Goal: Information Seeking & Learning: Learn about a topic

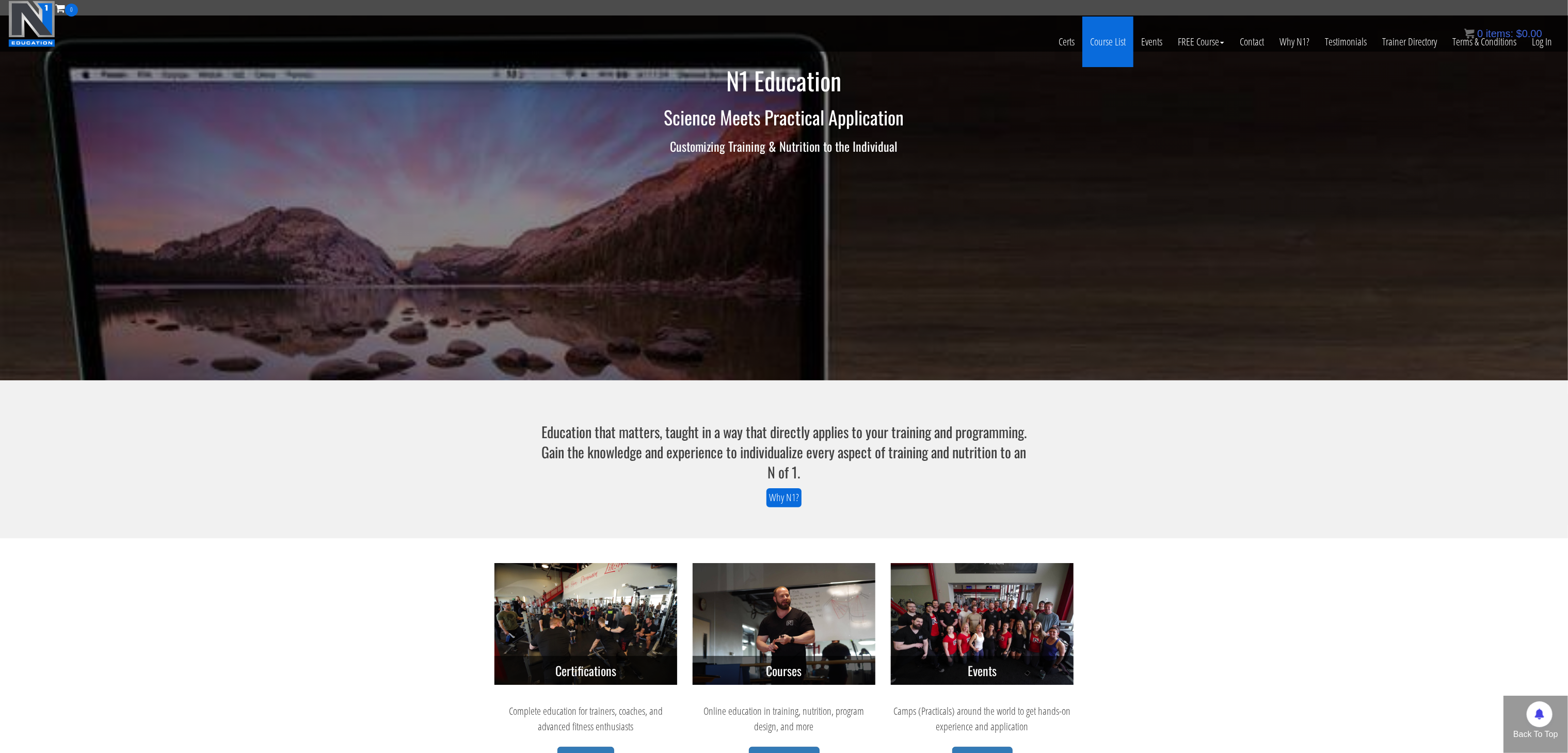
click at [1098, 51] on link "Course List" at bounding box center [1108, 41] width 51 height 51
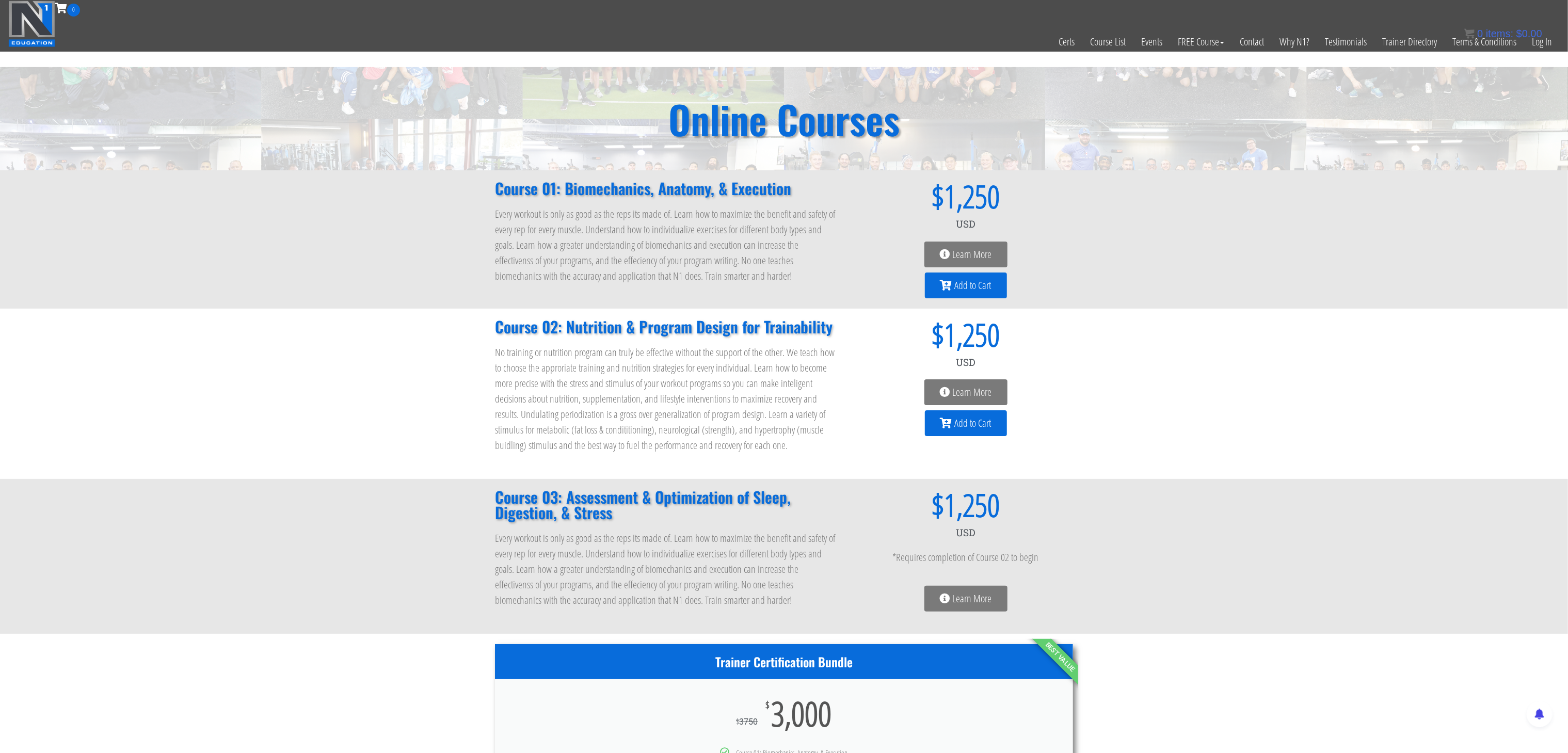
click at [961, 387] on span "Learn More" at bounding box center [972, 392] width 39 height 10
click at [964, 387] on span "Learn More" at bounding box center [972, 392] width 39 height 10
click at [945, 398] on link "Learn More" at bounding box center [966, 392] width 83 height 26
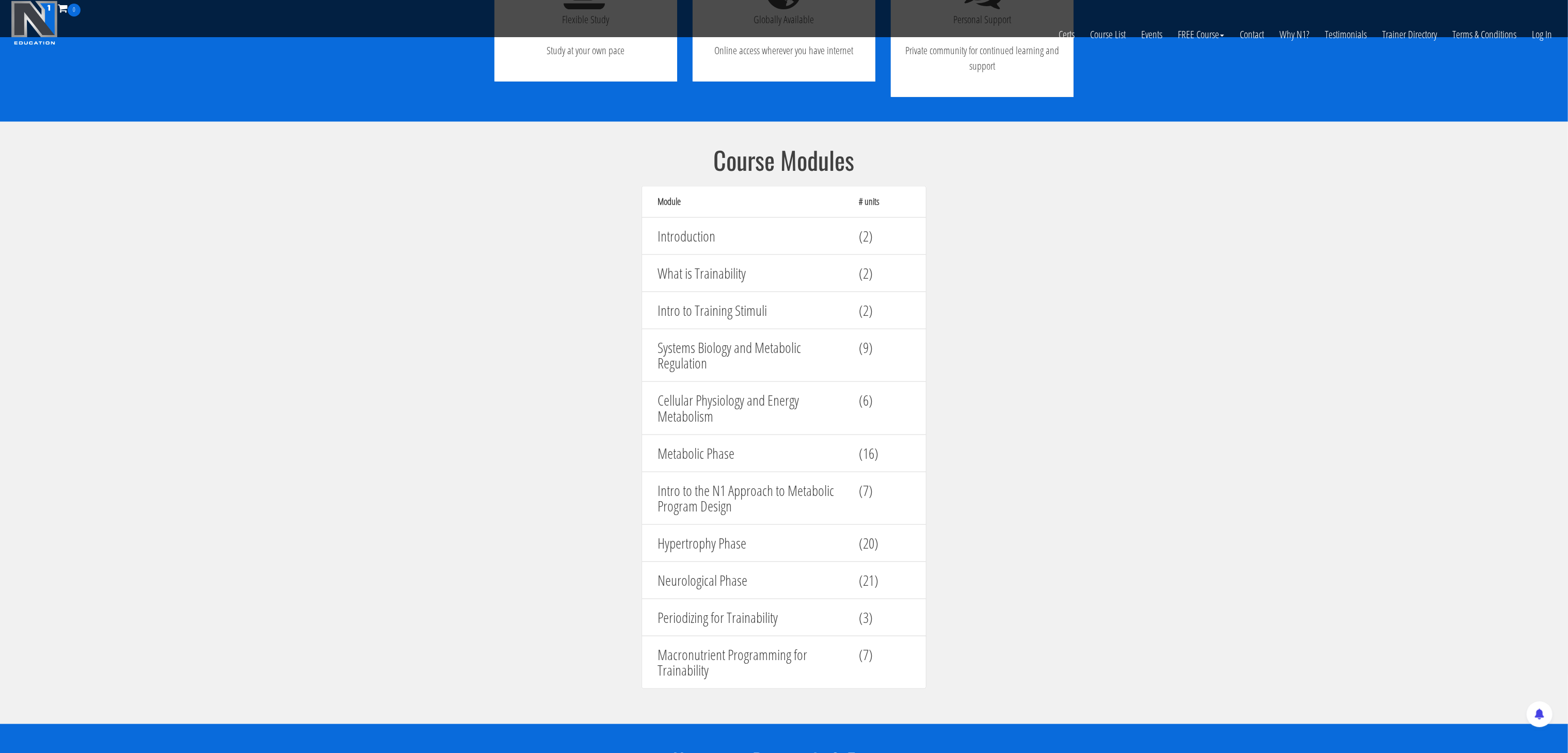
scroll to position [901, 0]
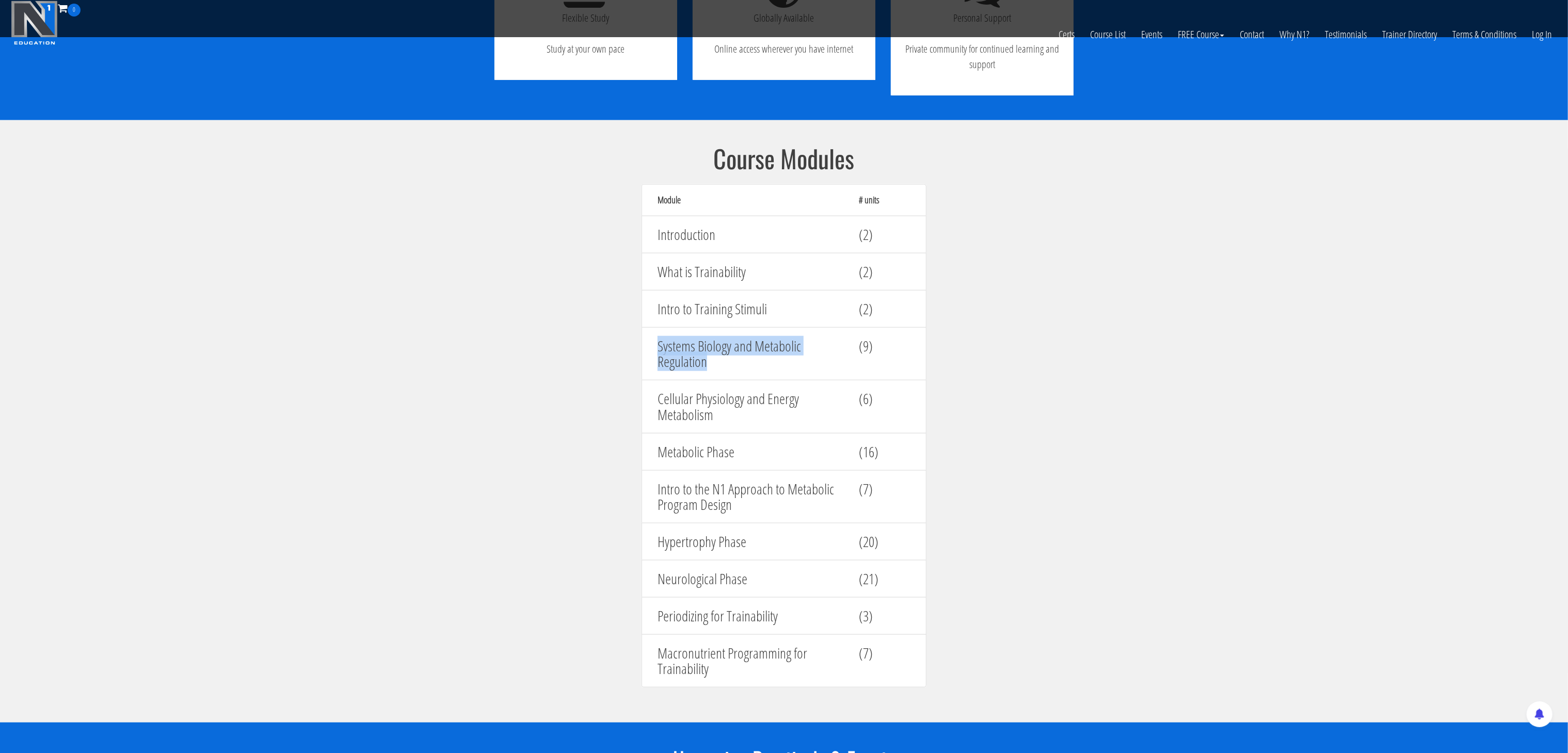
drag, startPoint x: 746, startPoint y: 369, endPoint x: 651, endPoint y: 354, distance: 96.2
click at [651, 354] on div "Systems Biology and Metabolic Regulation" at bounding box center [751, 354] width 201 height 43
copy h4 "Systems Biology and Metabolic Regulation"
drag, startPoint x: 721, startPoint y: 424, endPoint x: 642, endPoint y: 405, distance: 81.3
click at [642, 405] on div "Cellular Physiology and Energy Metabolism (6)" at bounding box center [784, 407] width 285 height 54
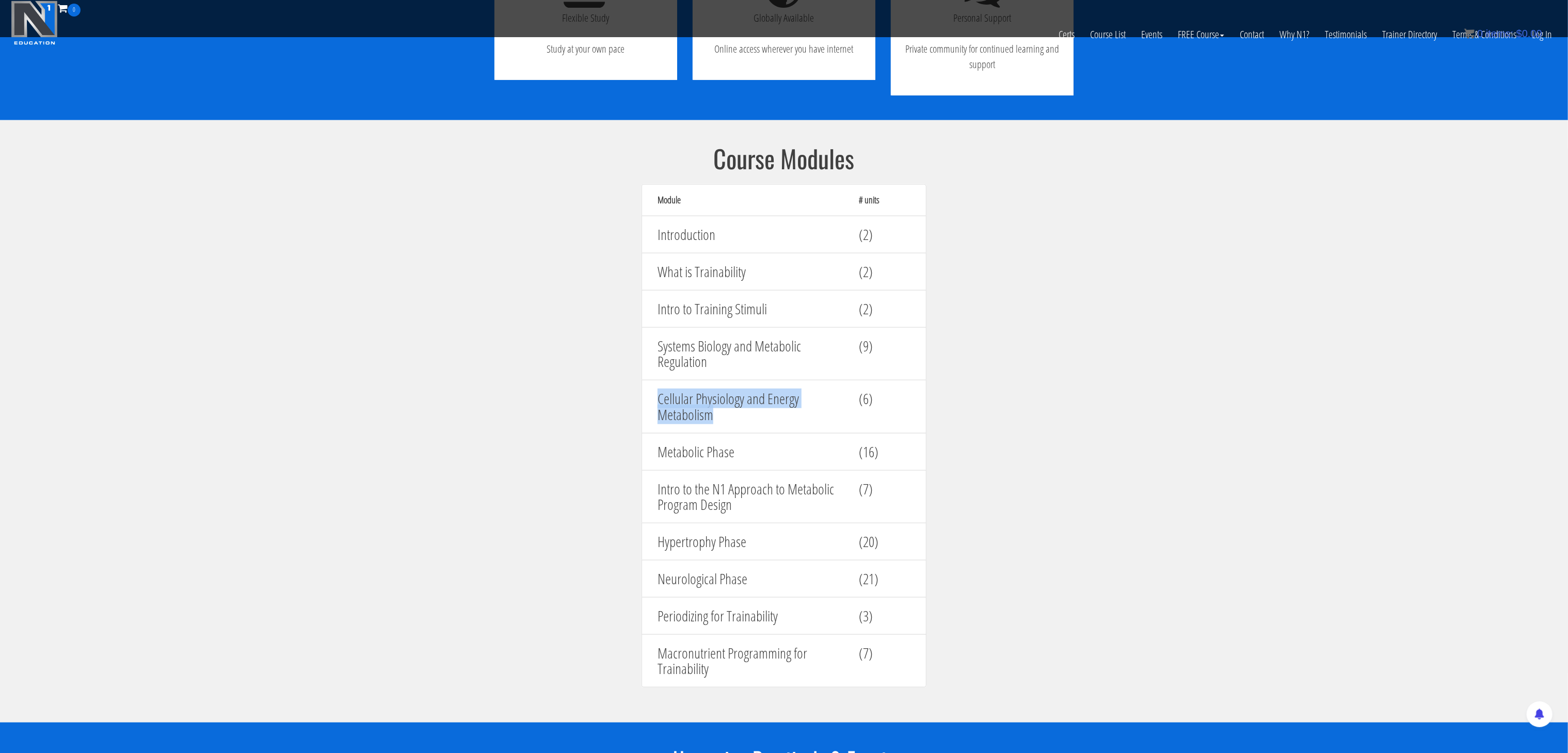
copy h4 "Cellular Physiology and Energy Metabolism"
drag, startPoint x: 765, startPoint y: 453, endPoint x: 650, endPoint y: 454, distance: 115.0
click at [650, 454] on div "Metabolic Phase" at bounding box center [751, 452] width 201 height 26
copy h4 "Metabolic Phase"
drag, startPoint x: 768, startPoint y: 505, endPoint x: 653, endPoint y: 493, distance: 115.6
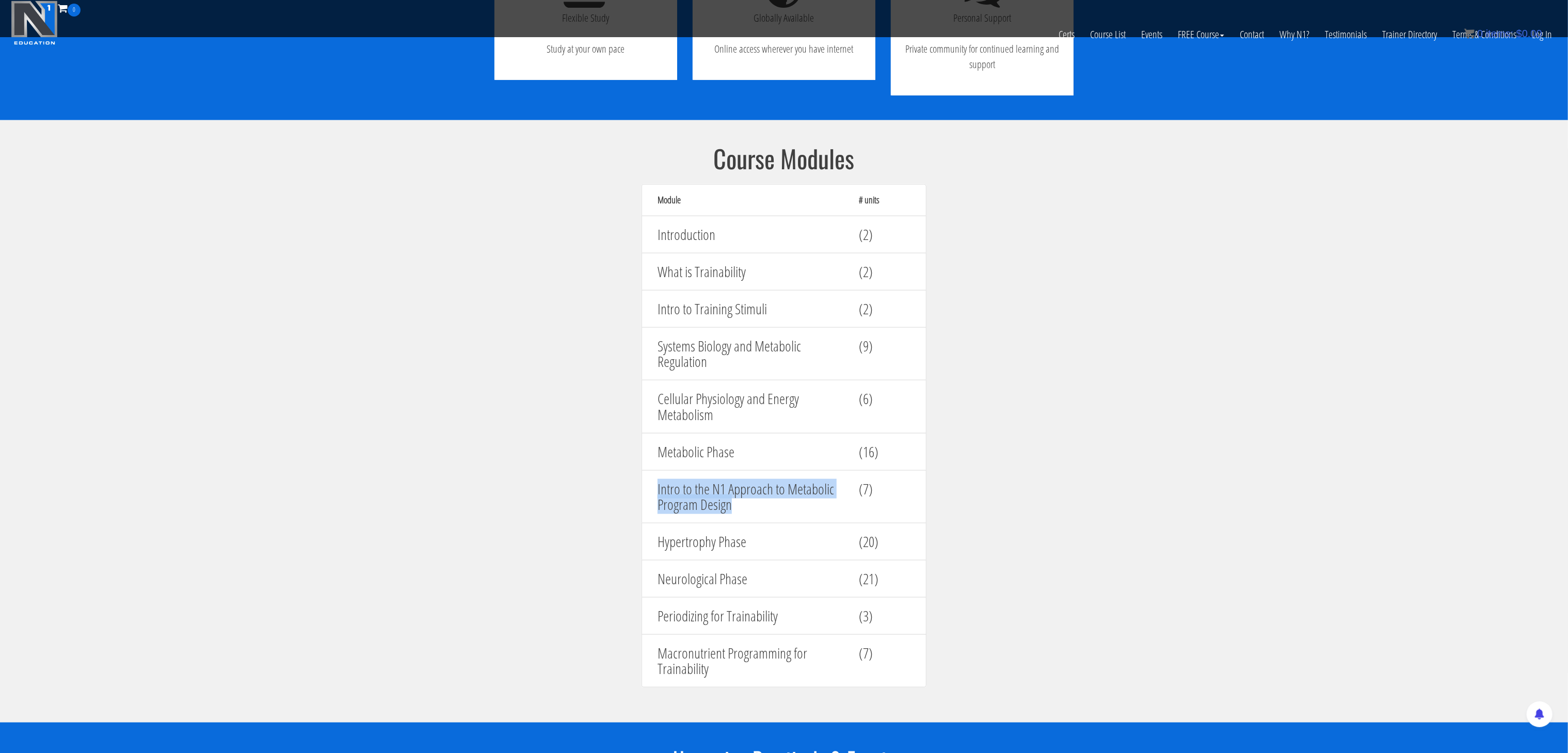
click at [653, 493] on div "Intro to the N1 Approach to Metabolic Program Design" at bounding box center [751, 497] width 201 height 43
copy h4 "Intro to the N1 Approach to Metabolic Program Design"
drag, startPoint x: 752, startPoint y: 548, endPoint x: 707, endPoint y: 549, distance: 45.0
click at [707, 549] on h4 "Hypertrophy Phase" at bounding box center [750, 542] width 186 height 16
click at [781, 540] on h4 "Hypertrophy Phase" at bounding box center [750, 542] width 186 height 16
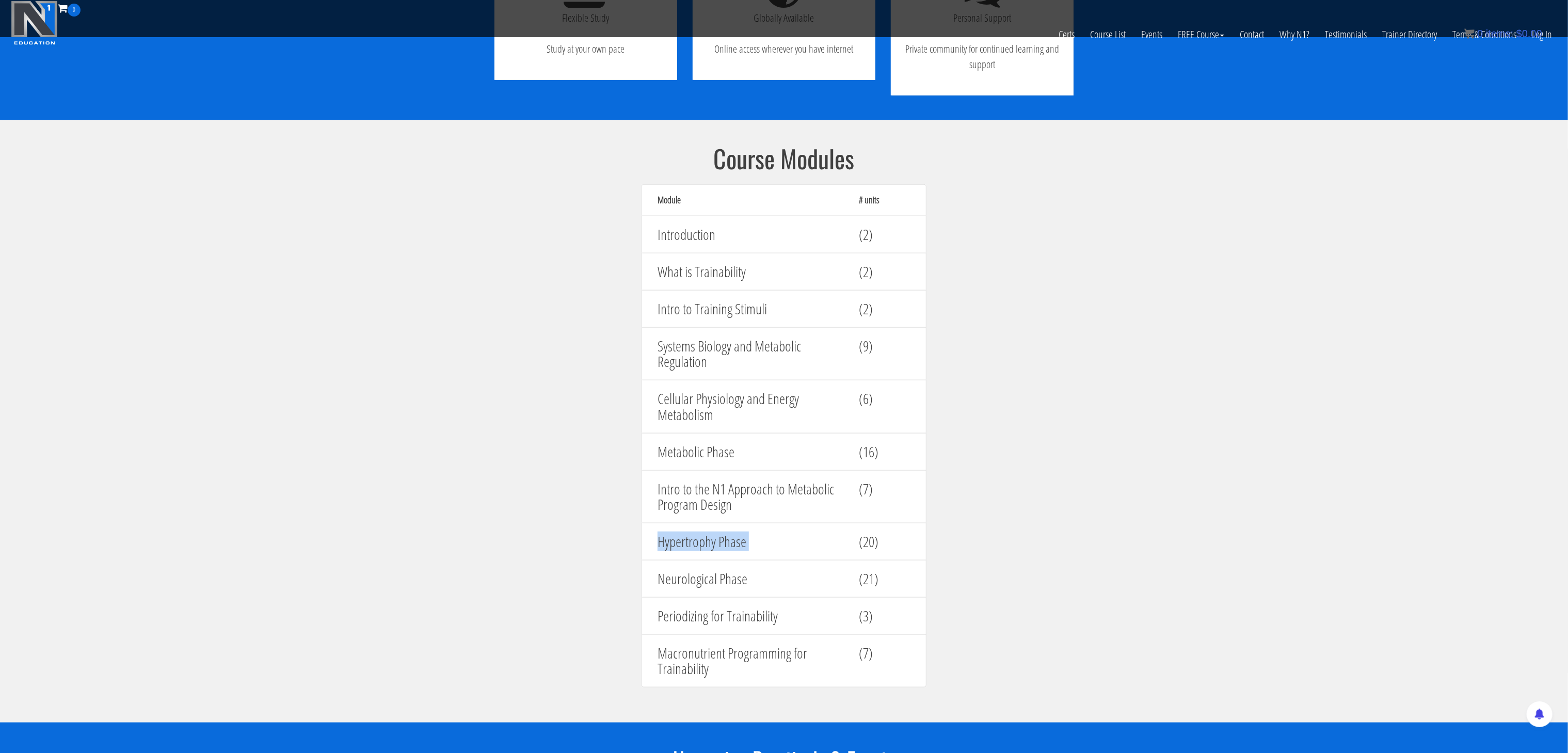
drag, startPoint x: 781, startPoint y: 540, endPoint x: 636, endPoint y: 544, distance: 145.1
click at [636, 544] on div "Course Modules Module # units Introduction (2) What is Trainability (2) Intro t…" at bounding box center [784, 421] width 310 height 553
click at [758, 586] on h4 "Neurological Phase" at bounding box center [750, 579] width 186 height 16
drag, startPoint x: 758, startPoint y: 586, endPoint x: 667, endPoint y: 582, distance: 91.1
click at [667, 582] on h4 "Neurological Phase" at bounding box center [750, 579] width 186 height 16
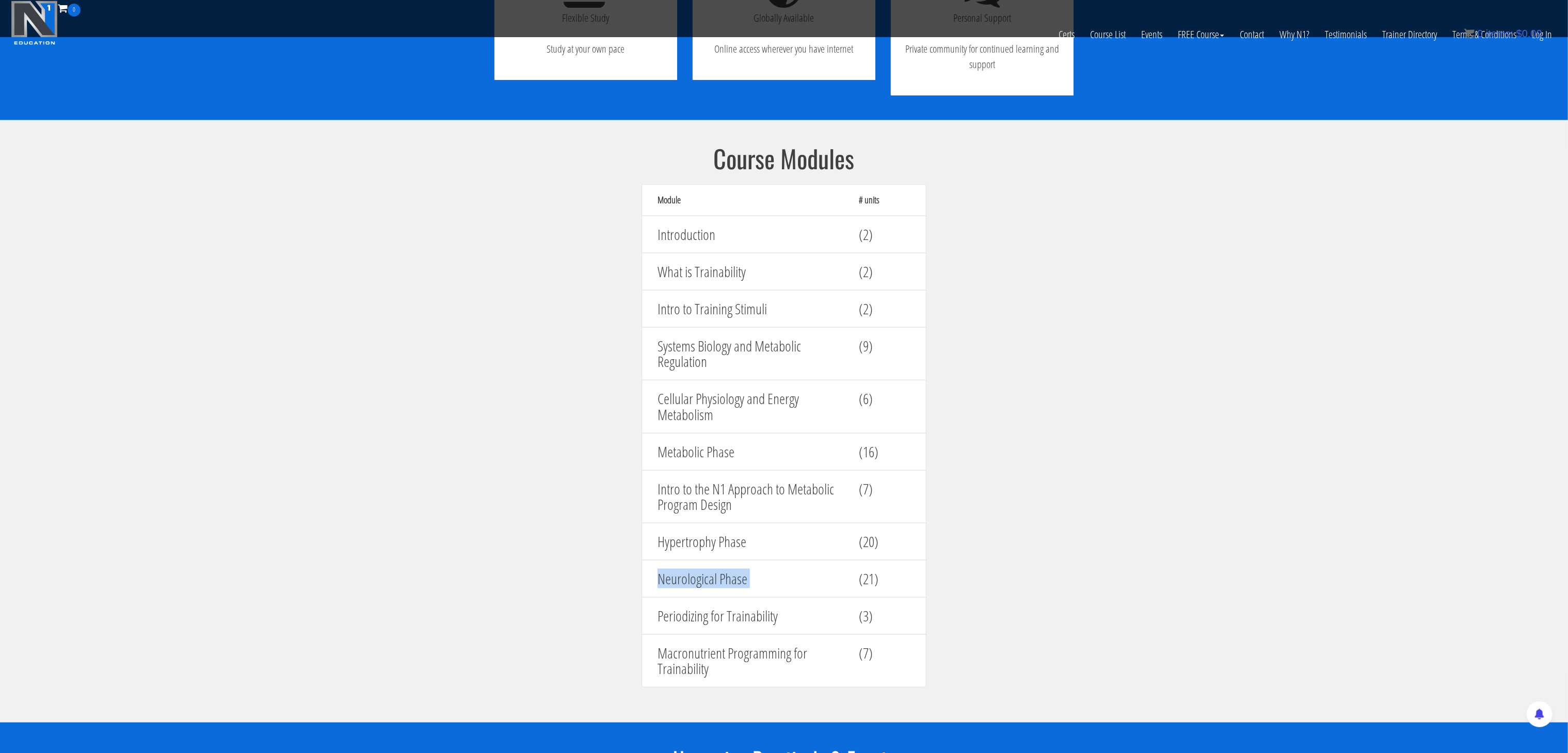
copy h4 "Neurological Phase"
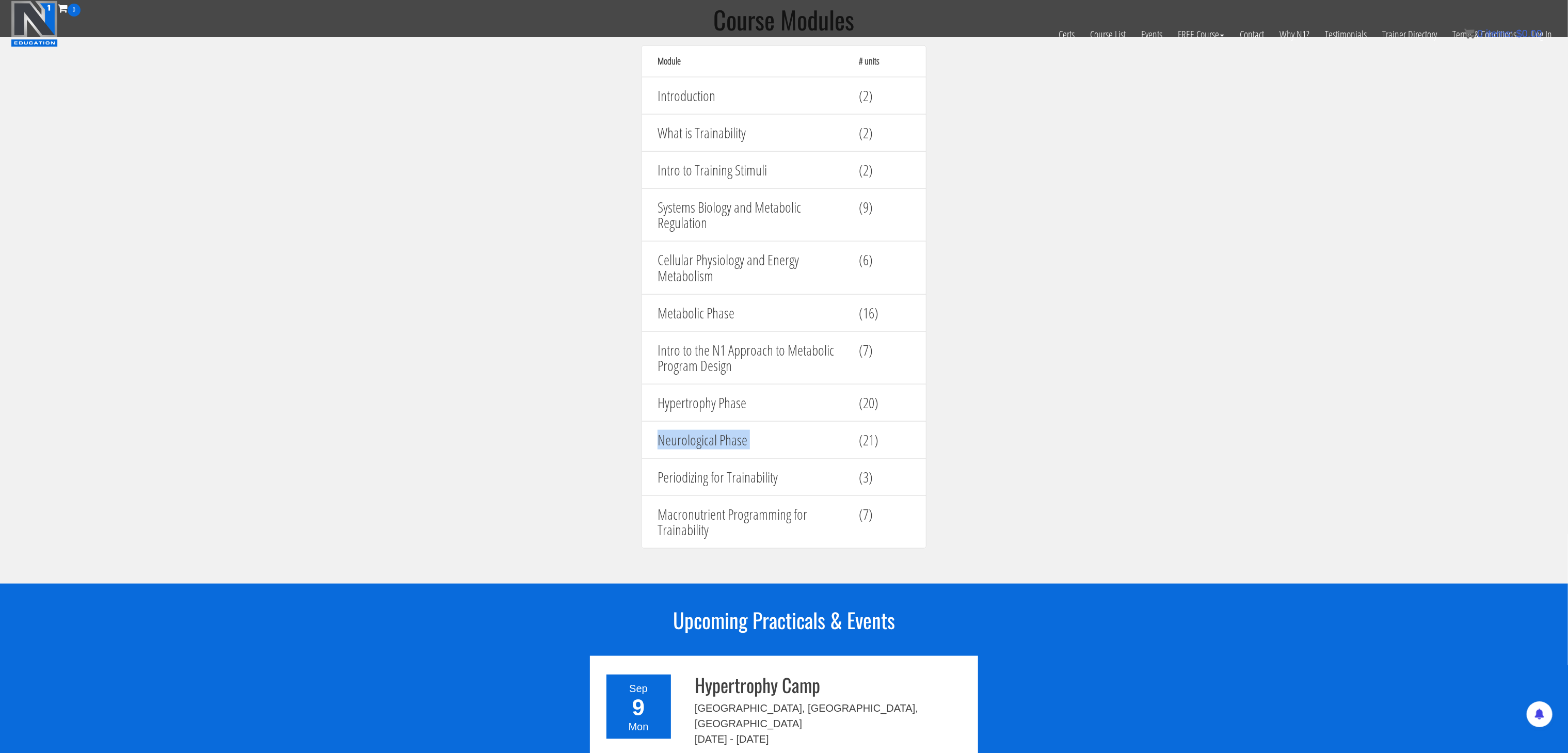
scroll to position [1045, 0]
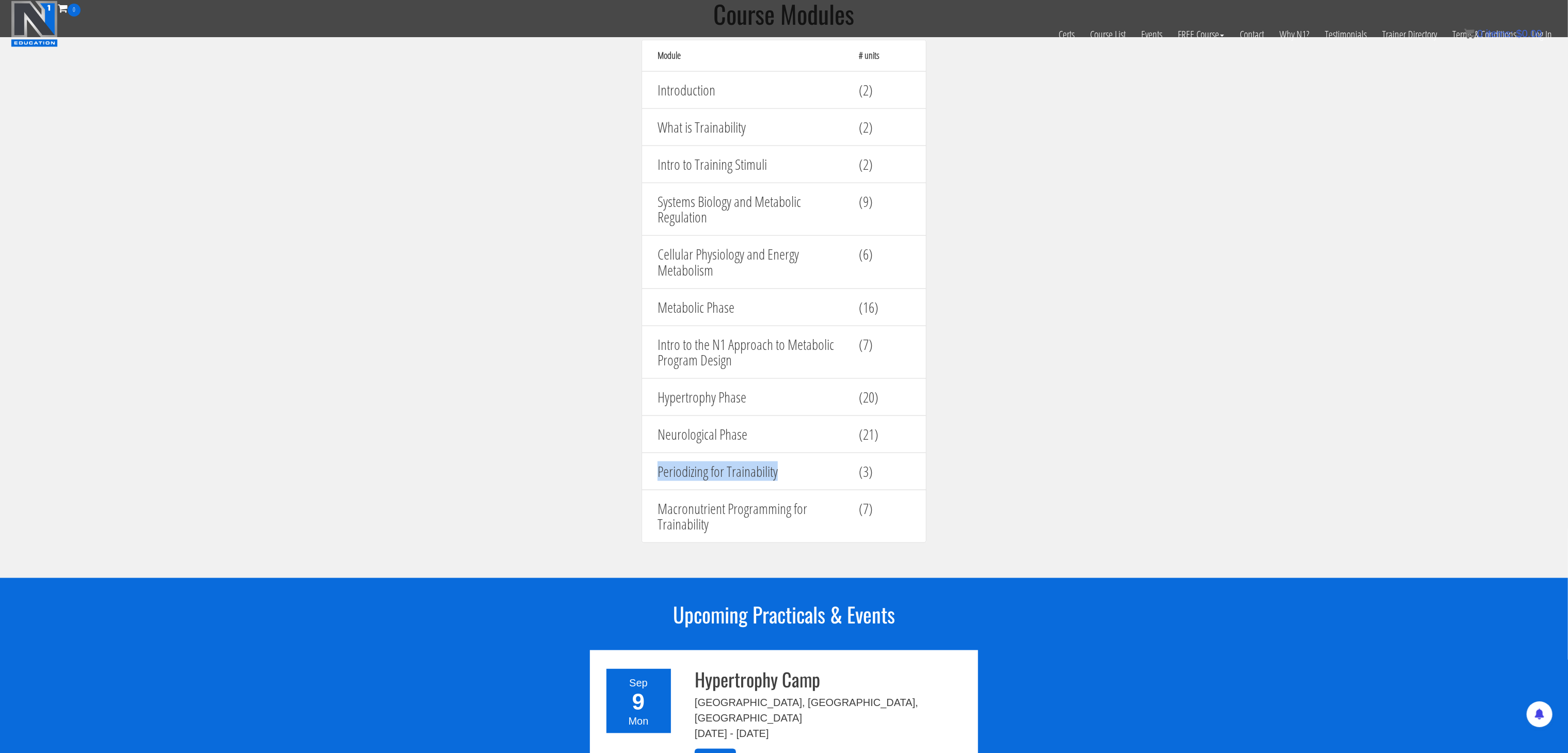
drag, startPoint x: 780, startPoint y: 482, endPoint x: 616, endPoint y: 490, distance: 164.2
click at [616, 490] on section "Course Modules Module # units Introduction (2) What is Trainability (2) Intro t…" at bounding box center [784, 277] width 1568 height 603
copy h4 "Periodizing for Trainability"
click at [774, 526] on h4 "Macronutrient Programming for Trainability" at bounding box center [750, 516] width 186 height 32
drag, startPoint x: 767, startPoint y: 528, endPoint x: 656, endPoint y: 517, distance: 111.5
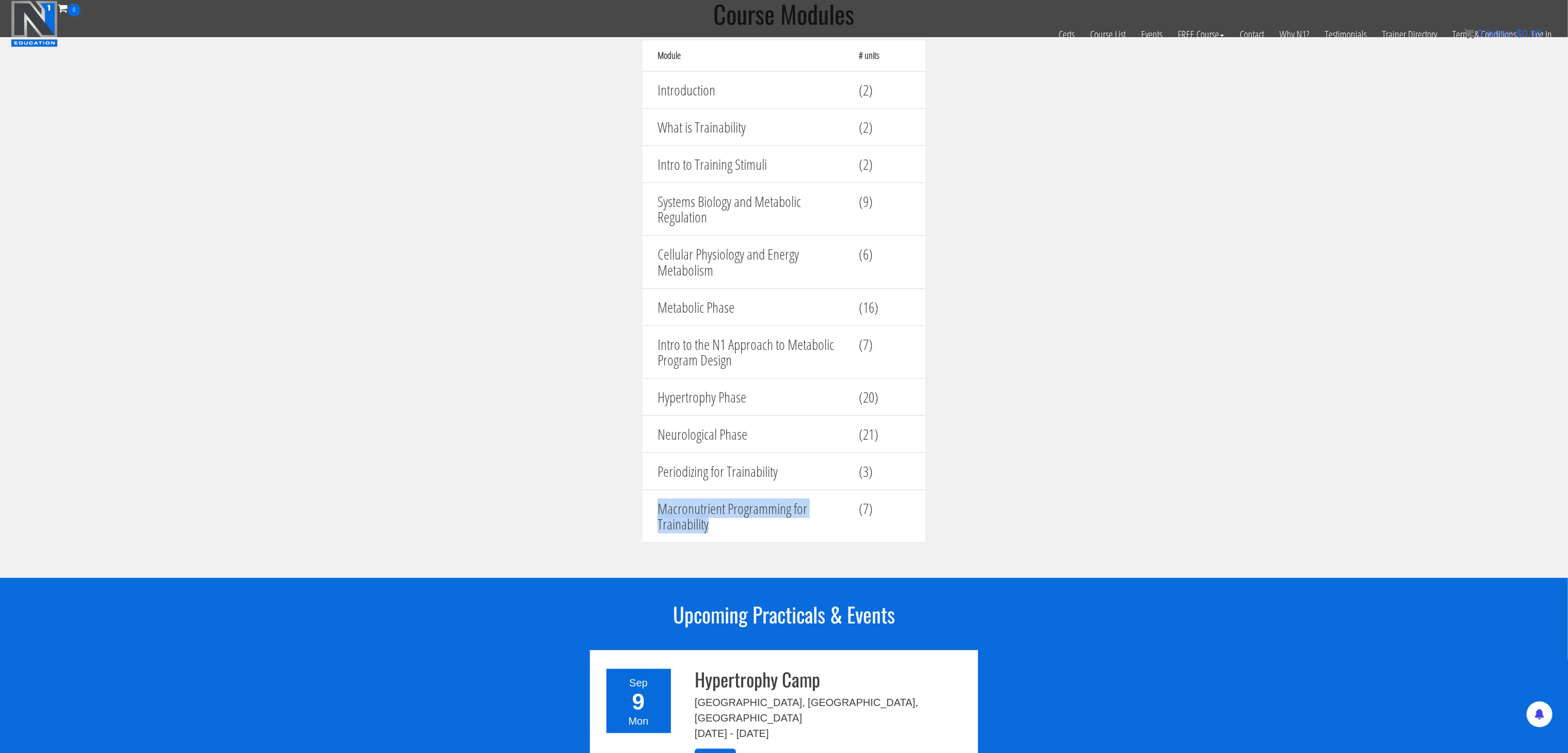
click at [656, 517] on div "Macronutrient Programming for Trainability" at bounding box center [751, 517] width 201 height 43
copy h4 "Macronutrient Programming for Trainability"
click at [757, 433] on h4 "Neurological Phase" at bounding box center [750, 434] width 186 height 16
